Goal: Task Accomplishment & Management: Manage account settings

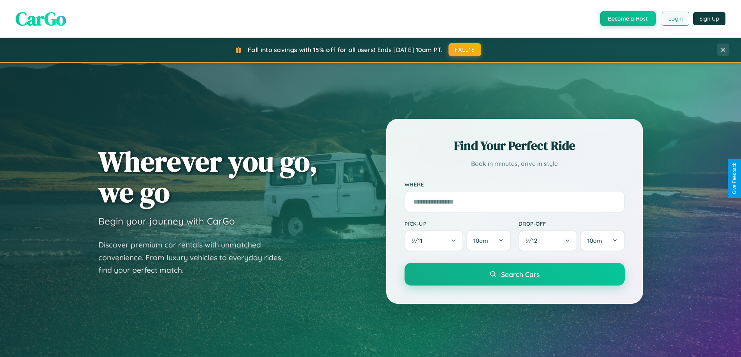
click at [674, 19] on button "Login" at bounding box center [675, 19] width 28 height 14
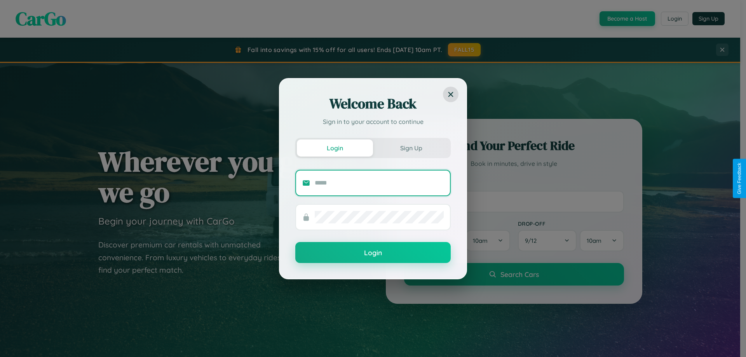
click at [379, 183] on input "text" at bounding box center [379, 183] width 129 height 12
type input "**********"
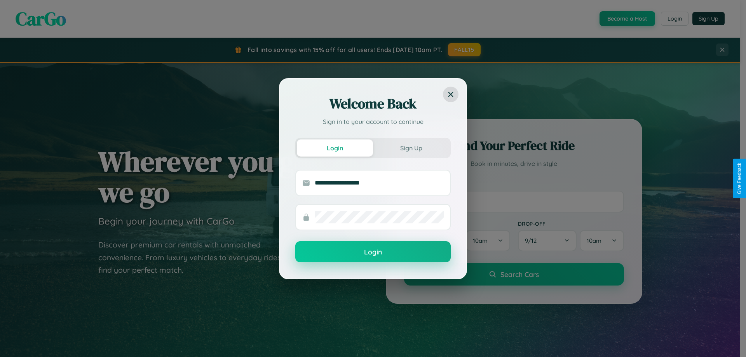
click at [373, 252] on button "Login" at bounding box center [372, 251] width 155 height 21
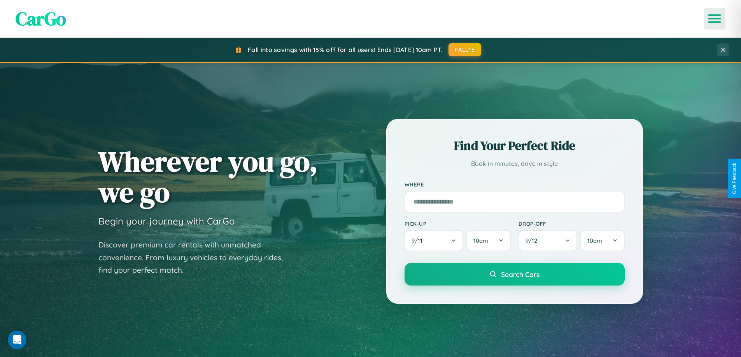
click at [714, 19] on icon "Open menu" at bounding box center [714, 18] width 11 height 7
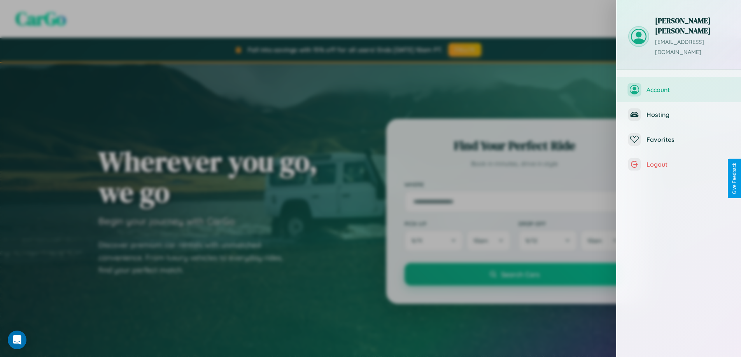
click at [678, 86] on span "Account" at bounding box center [687, 90] width 83 height 8
